Goal: Find specific page/section: Find specific page/section

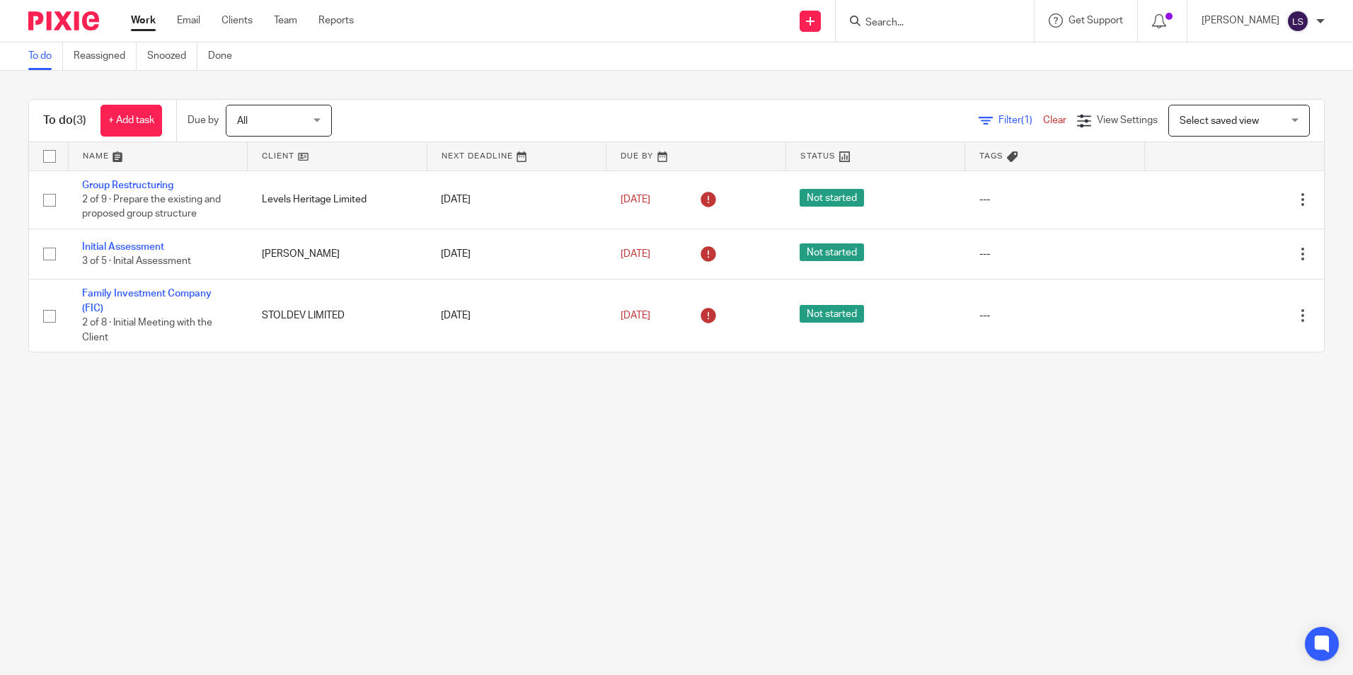
click at [920, 17] on input "Search" at bounding box center [927, 23] width 127 height 13
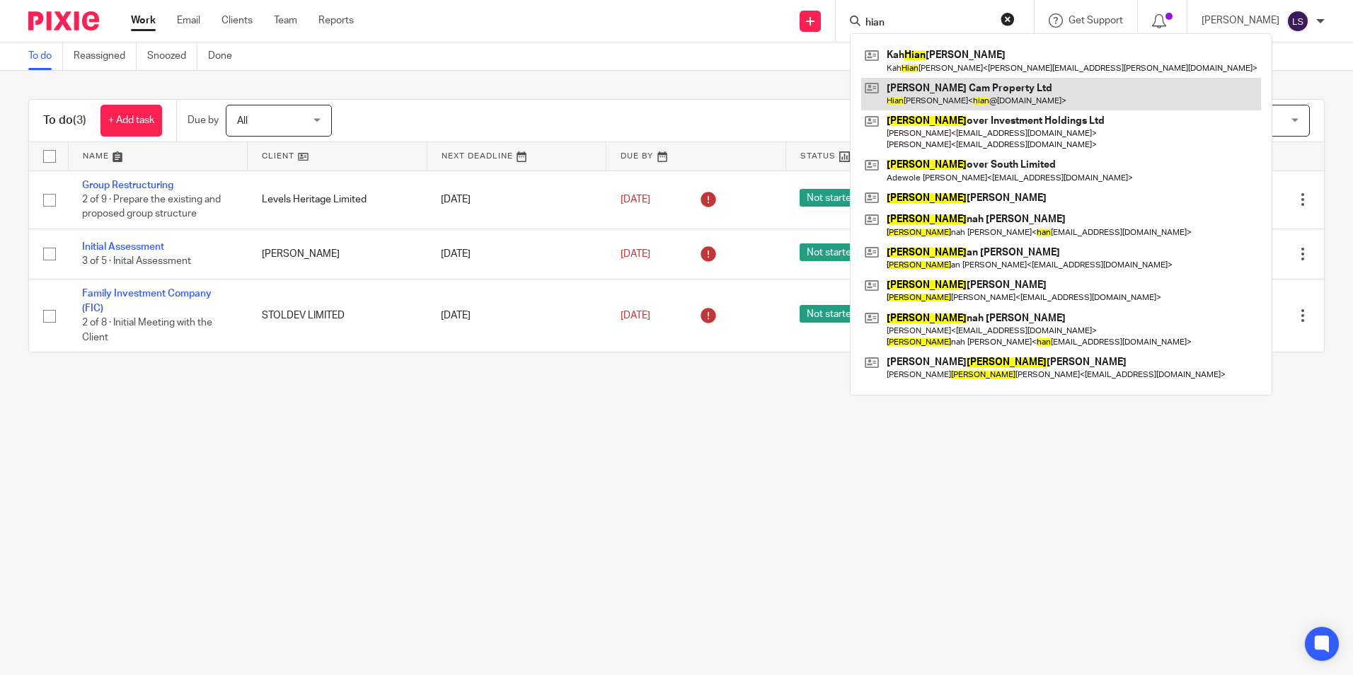
type input "hian"
click at [1004, 105] on link at bounding box center [1061, 94] width 400 height 33
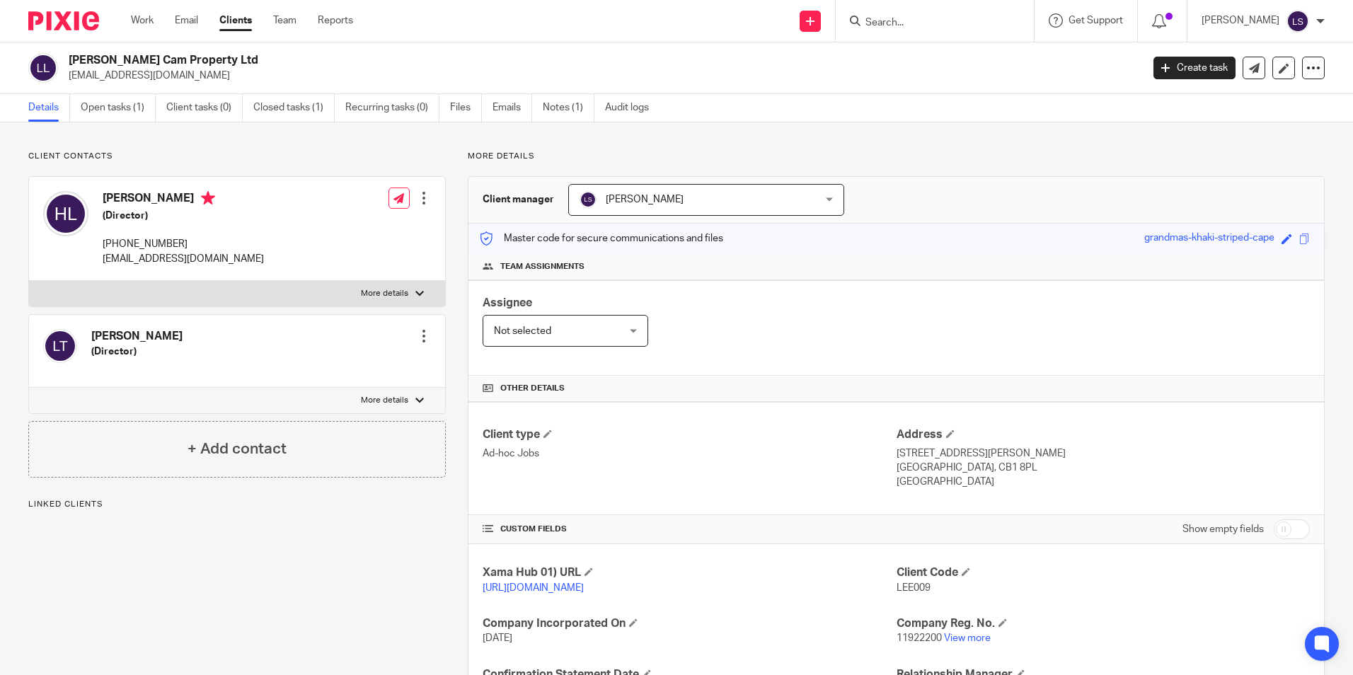
drag, startPoint x: 199, startPoint y: 74, endPoint x: 65, endPoint y: 77, distance: 133.8
click at [65, 77] on div "[PERSON_NAME] Cam Property Ltd [EMAIL_ADDRESS][DOMAIN_NAME]" at bounding box center [580, 68] width 1104 height 30
copy p "[EMAIL_ADDRESS][DOMAIN_NAME]"
drag, startPoint x: 560, startPoint y: 112, endPoint x: 592, endPoint y: 120, distance: 33.0
click at [560, 112] on link "Notes (1)" at bounding box center [569, 108] width 52 height 28
